Goal: Transaction & Acquisition: Book appointment/travel/reservation

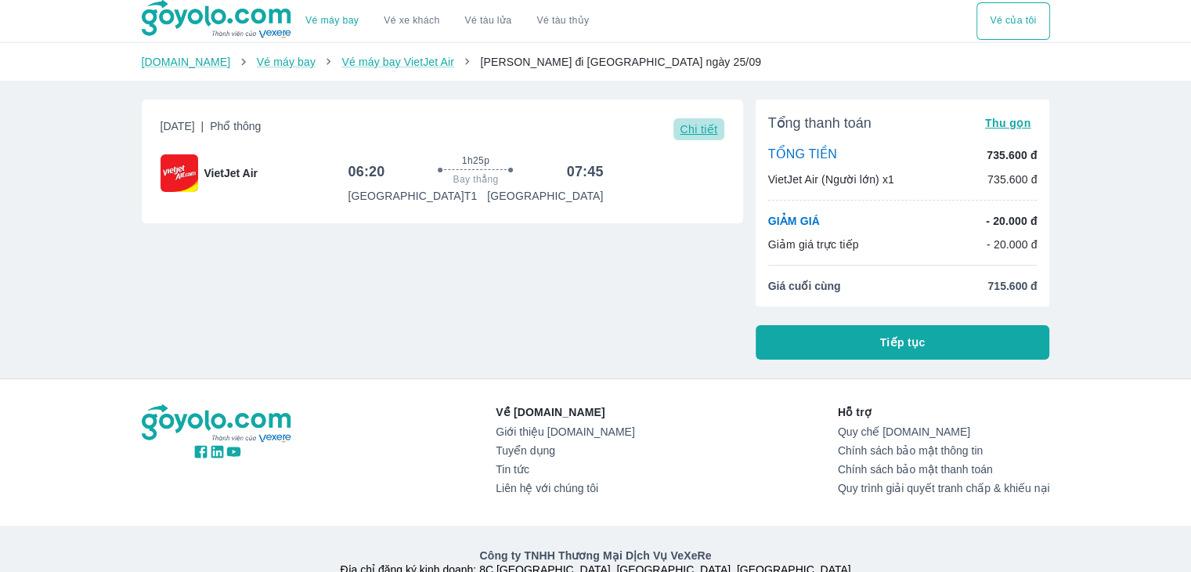
click at [713, 131] on span "Chi tiết" at bounding box center [699, 129] width 38 height 13
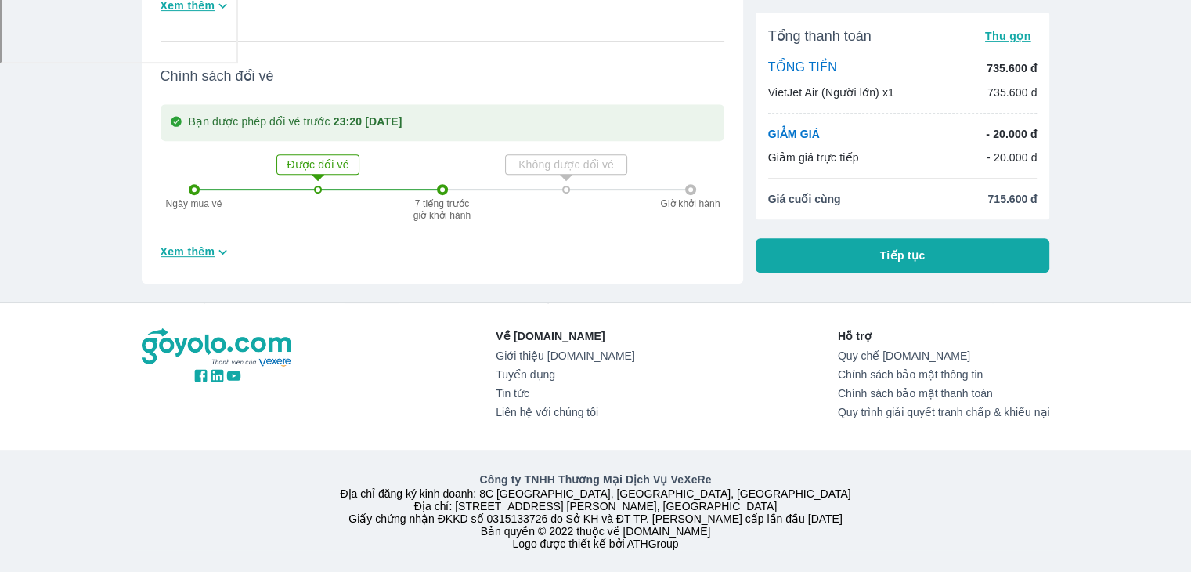
scroll to position [522, 0]
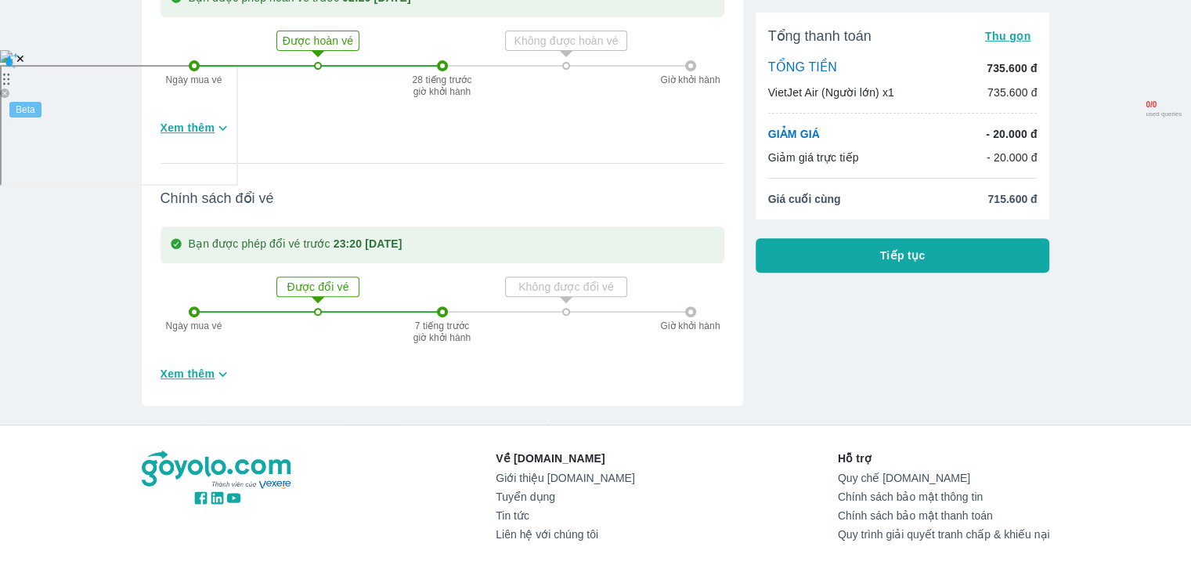
click at [924, 261] on span "Tiếp tục" at bounding box center [902, 256] width 45 height 16
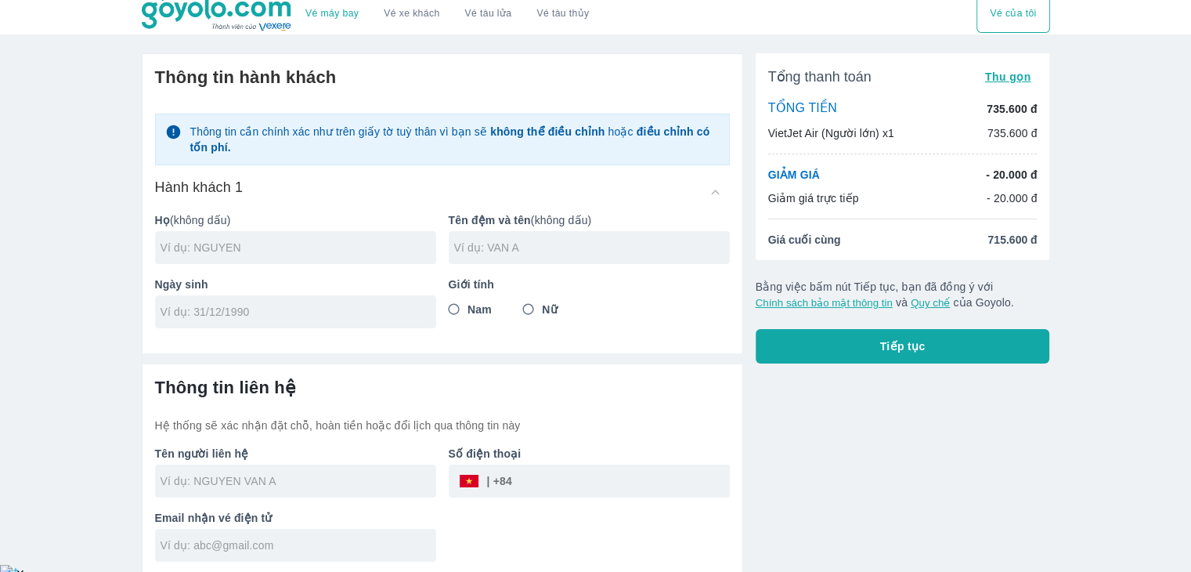
scroll to position [9, 0]
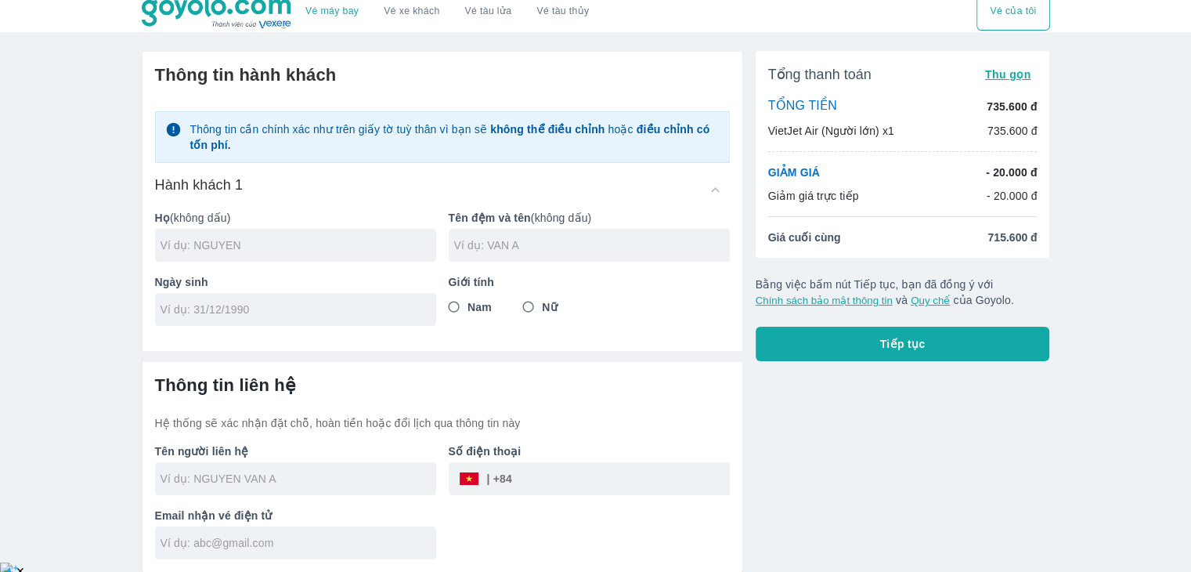
click at [248, 266] on div "Ngày sinh" at bounding box center [290, 294] width 294 height 64
click at [276, 238] on input "text" at bounding box center [299, 245] width 276 height 16
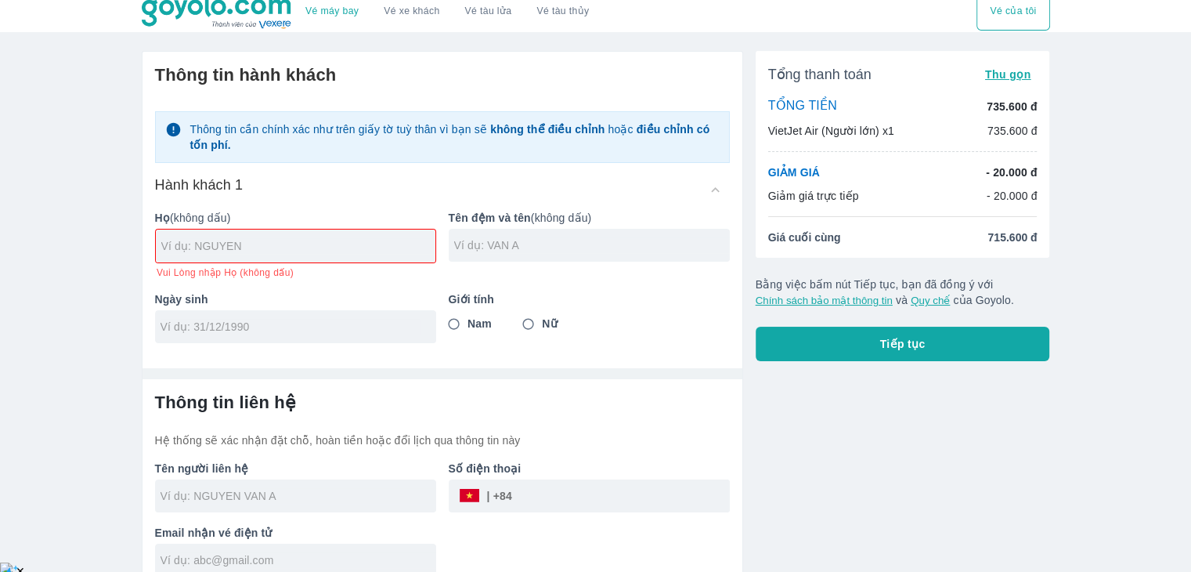
click at [319, 264] on div "Họ (không dấu) Vui Lòng nhập Họ (không dấu) Tên đệm và tên (không dấu) Ngày sin…" at bounding box center [436, 270] width 587 height 146
click at [340, 258] on div at bounding box center [296, 246] width 280 height 33
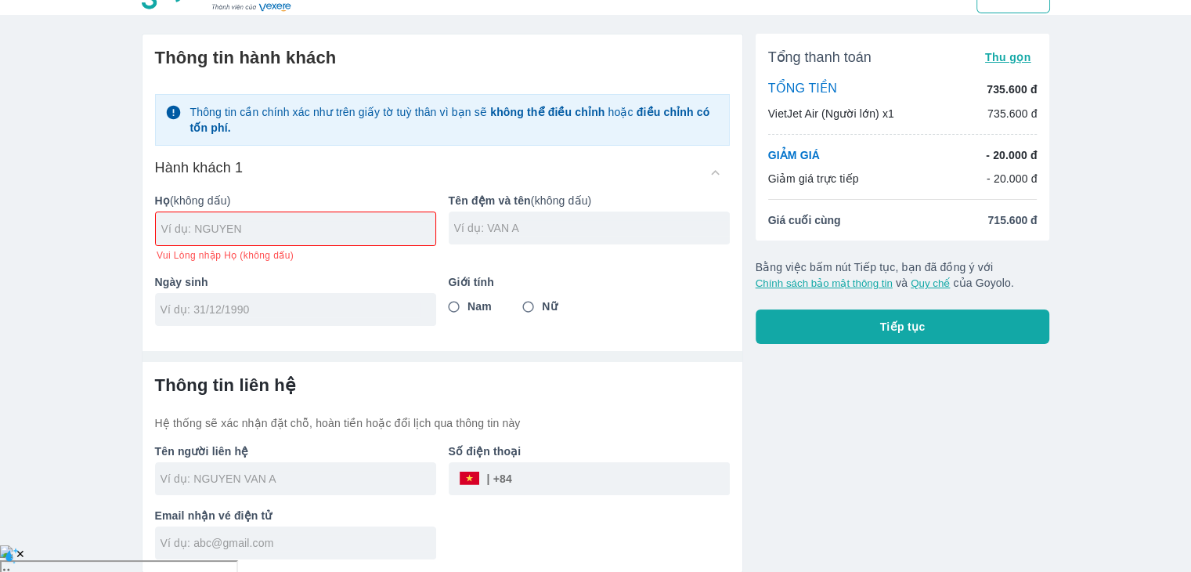
scroll to position [0, 0]
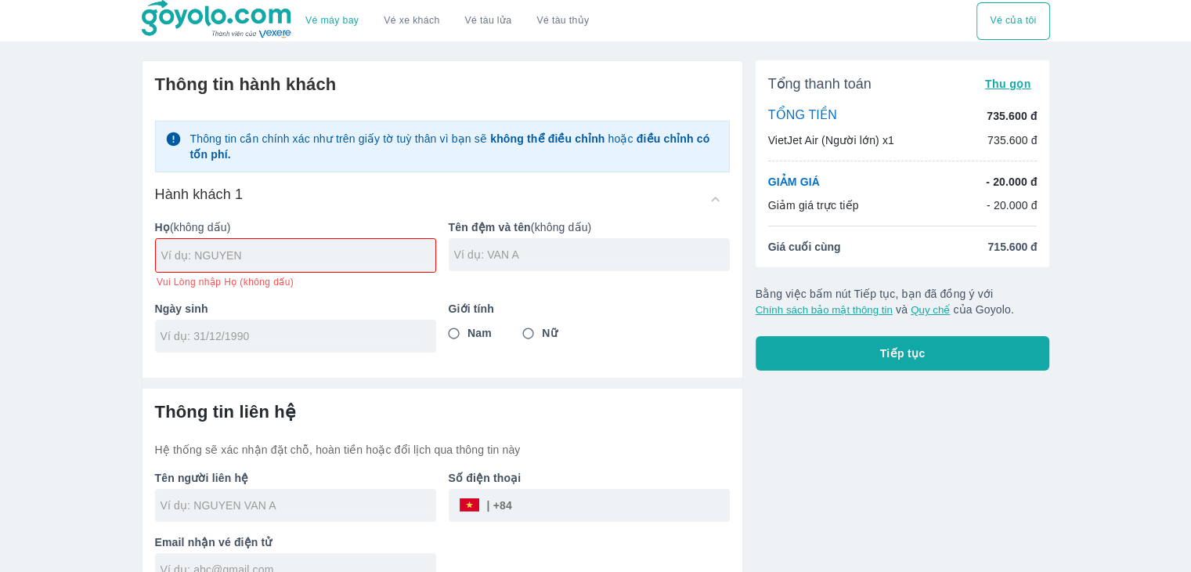
click at [251, 269] on div at bounding box center [296, 255] width 280 height 33
type input "PHAM"
click at [523, 245] on div at bounding box center [589, 254] width 281 height 33
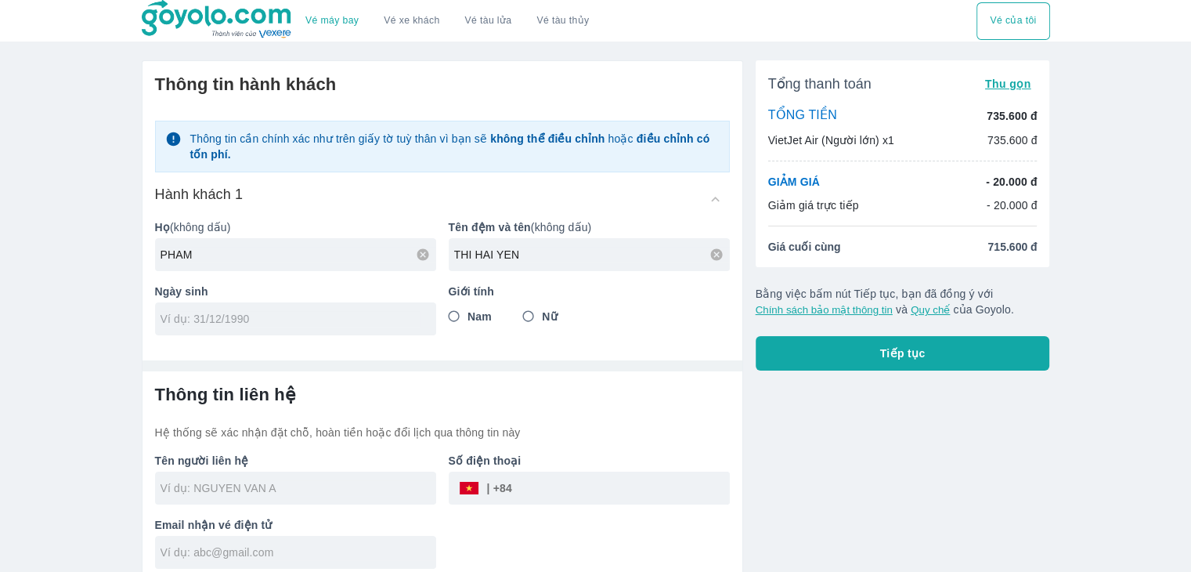
type input "THI HAI YEN"
click at [319, 321] on input "tel" at bounding box center [291, 319] width 260 height 16
type input "[DATE]"
click at [530, 320] on input "Nữ" at bounding box center [529, 316] width 28 height 28
radio input "true"
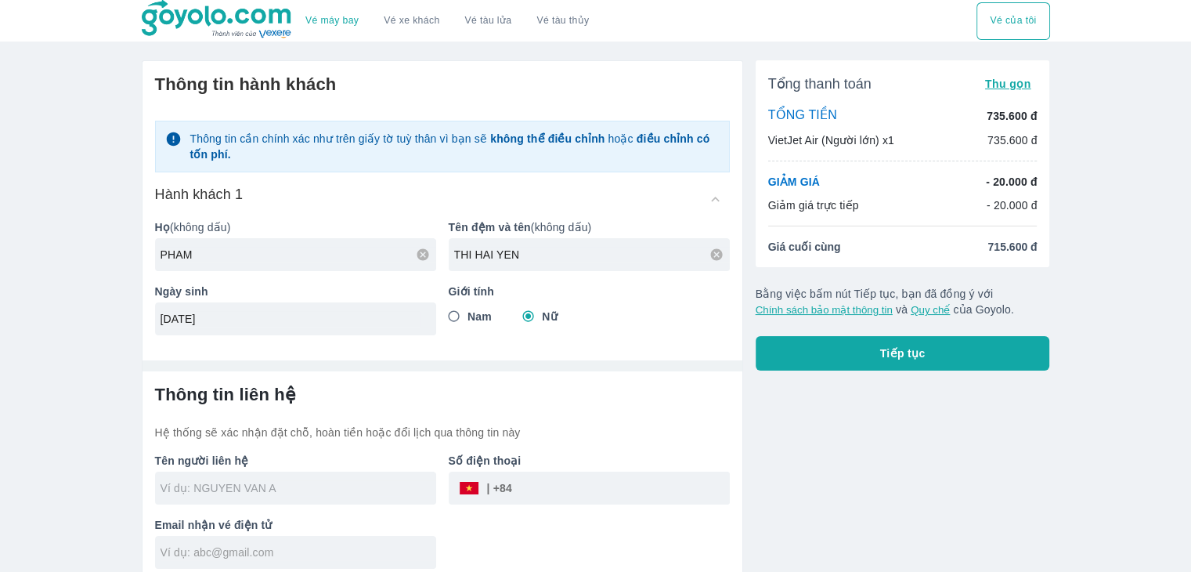
click at [244, 493] on input "text" at bounding box center [299, 488] width 276 height 16
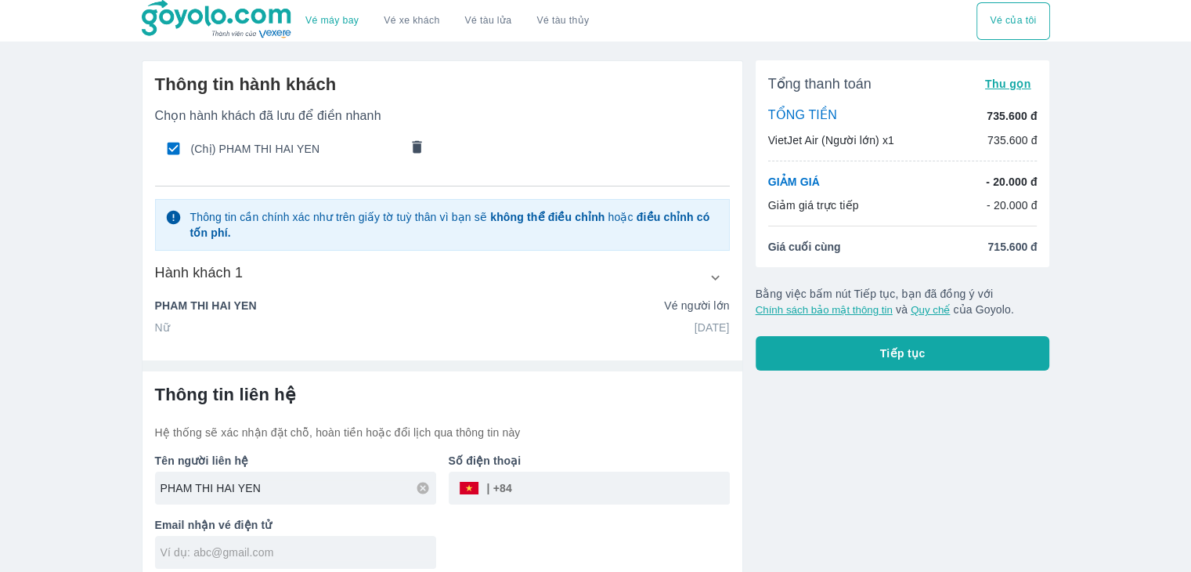
type input "HAI YEN"
type input "0932097343"
type input "HAI YEN"
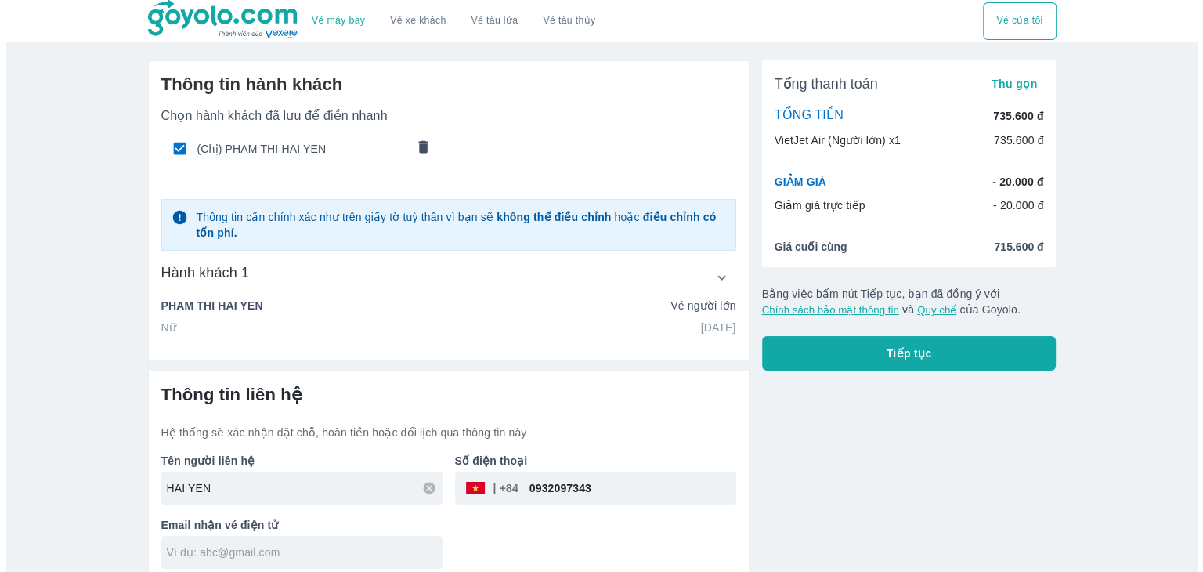
scroll to position [9, 0]
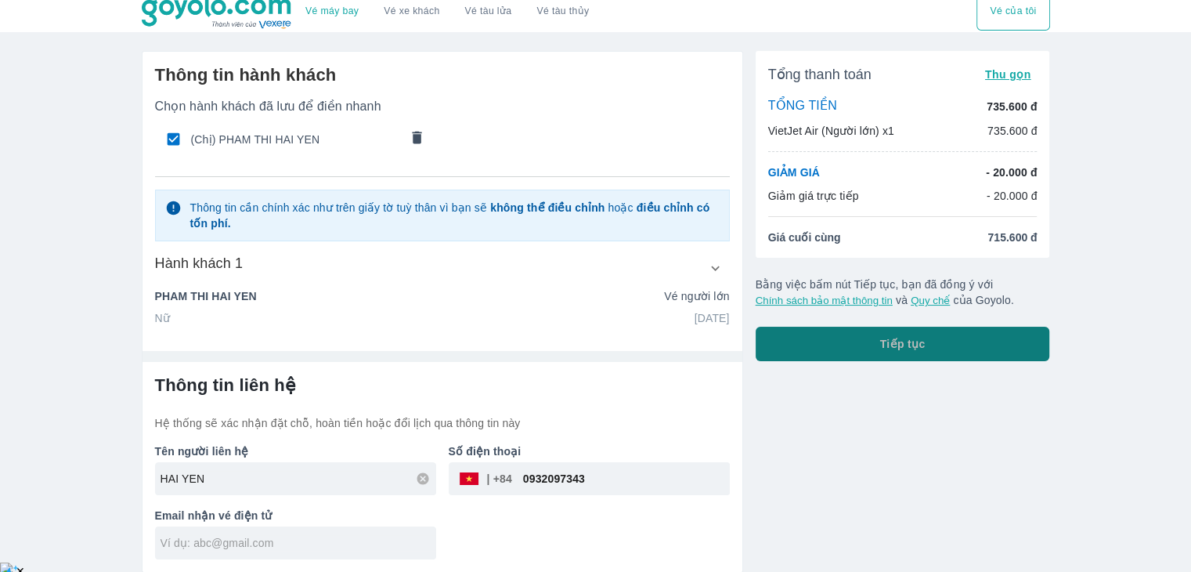
click at [890, 330] on button "Tiếp tục" at bounding box center [903, 344] width 295 height 34
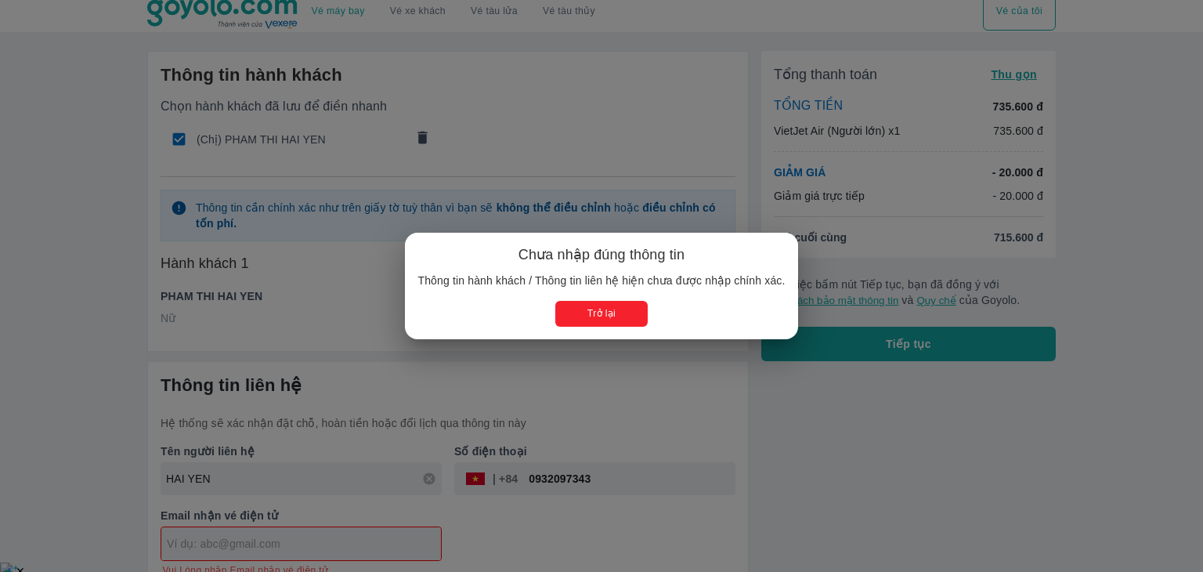
click at [616, 324] on button "Trở lại" at bounding box center [601, 314] width 92 height 26
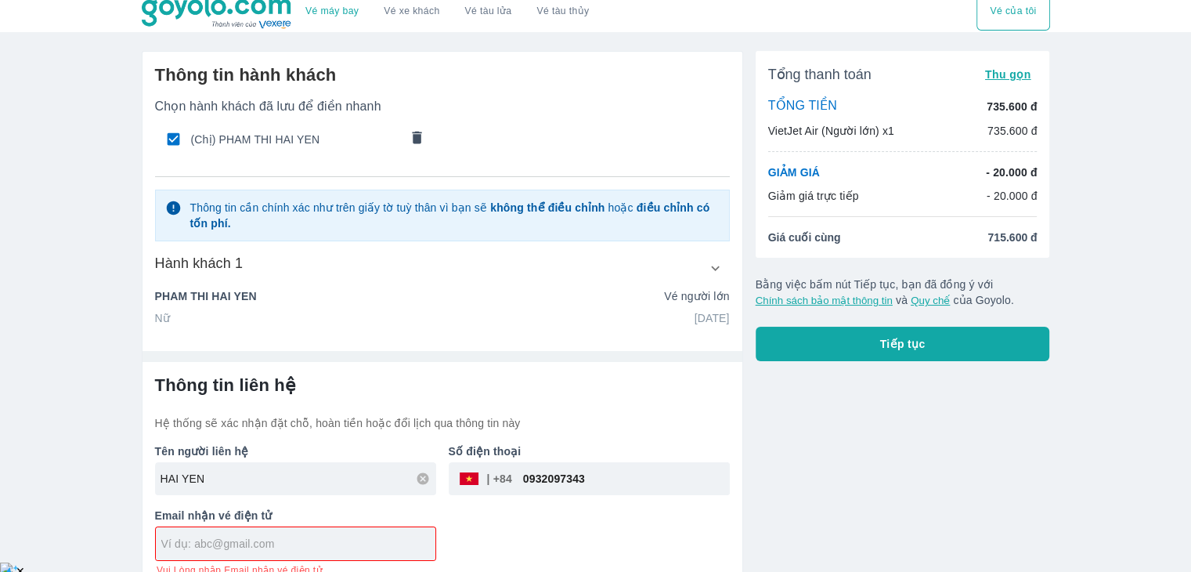
click at [293, 530] on div at bounding box center [296, 543] width 280 height 33
type input "Y"
type input "[EMAIL_ADDRESS][DOMAIN_NAME]"
click at [824, 327] on button "Tiếp tục" at bounding box center [903, 344] width 295 height 34
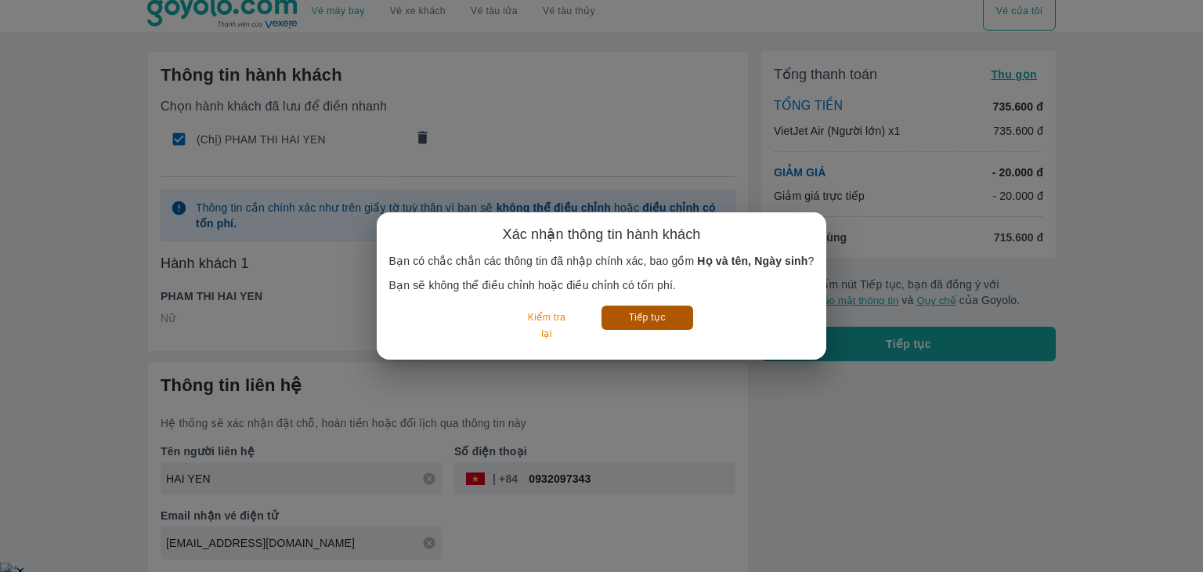
click at [639, 316] on button "Tiếp tục" at bounding box center [648, 317] width 92 height 24
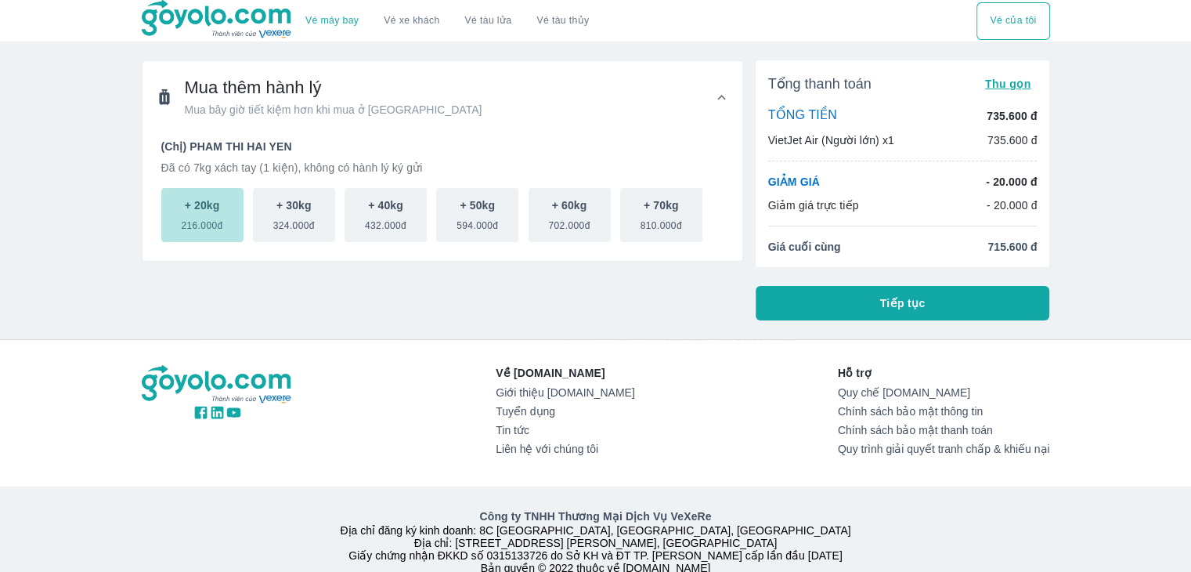
click at [185, 217] on span "216.000đ" at bounding box center [202, 222] width 42 height 19
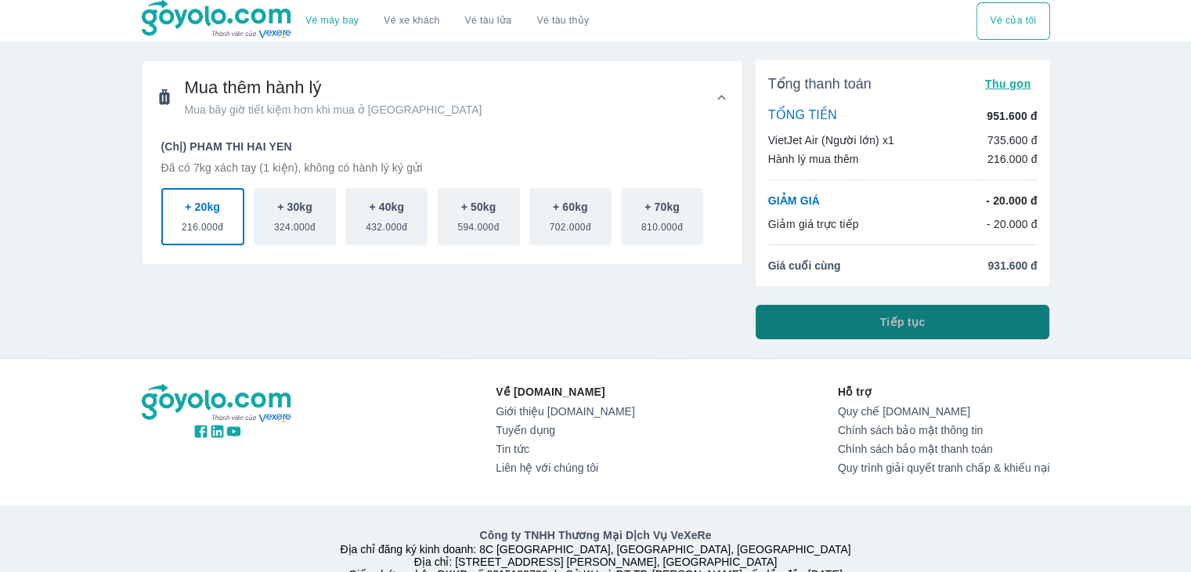
click at [796, 320] on button "Tiếp tục" at bounding box center [903, 322] width 295 height 34
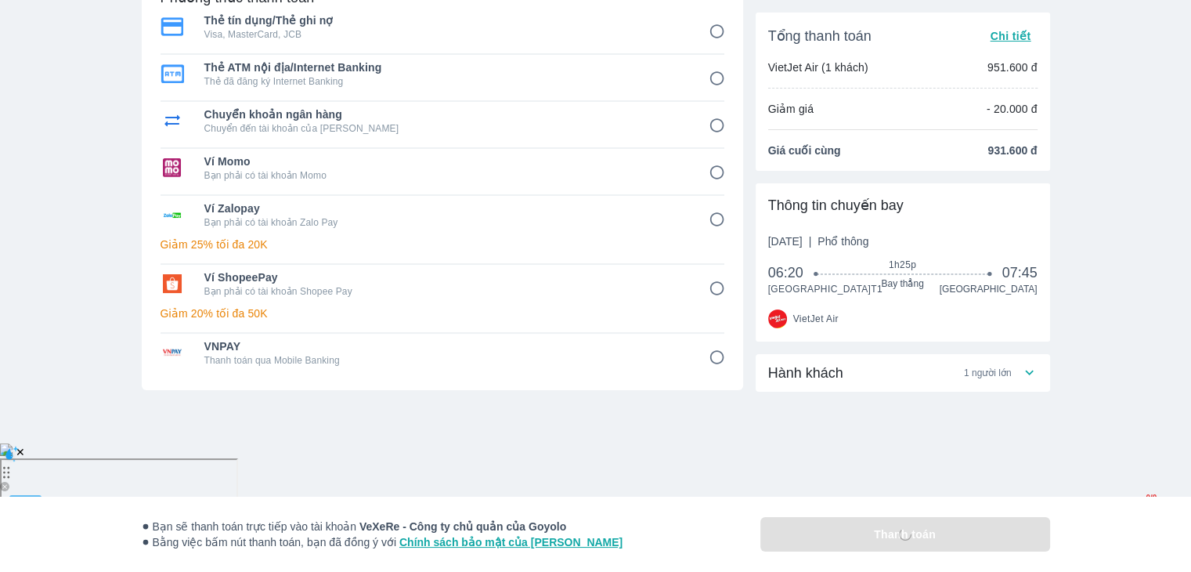
scroll to position [132, 0]
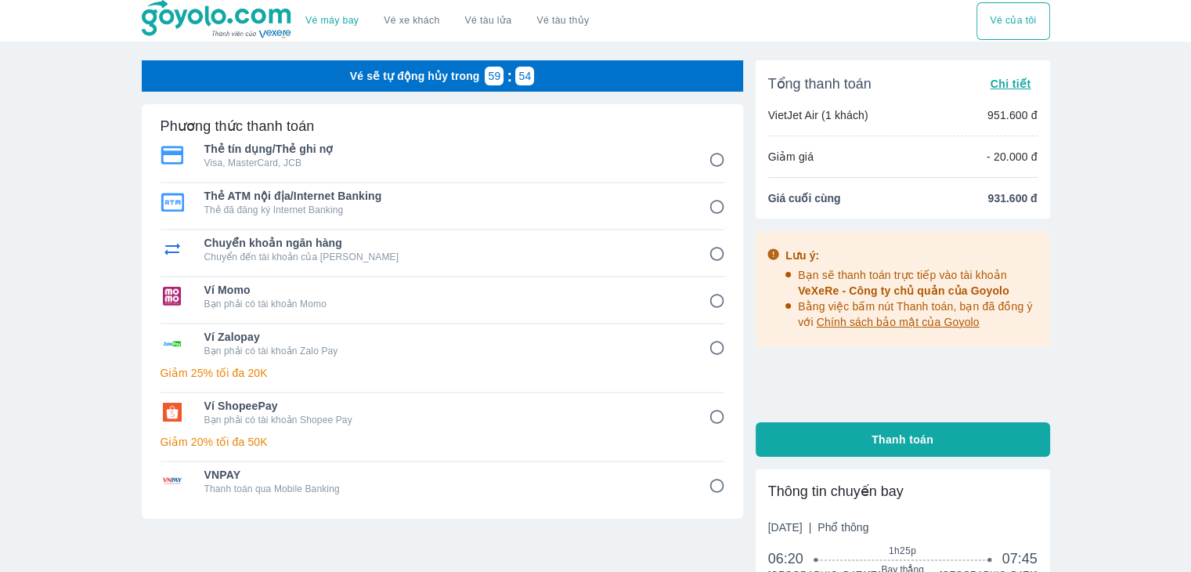
scroll to position [244, 0]
